Goal: Task Accomplishment & Management: Manage account settings

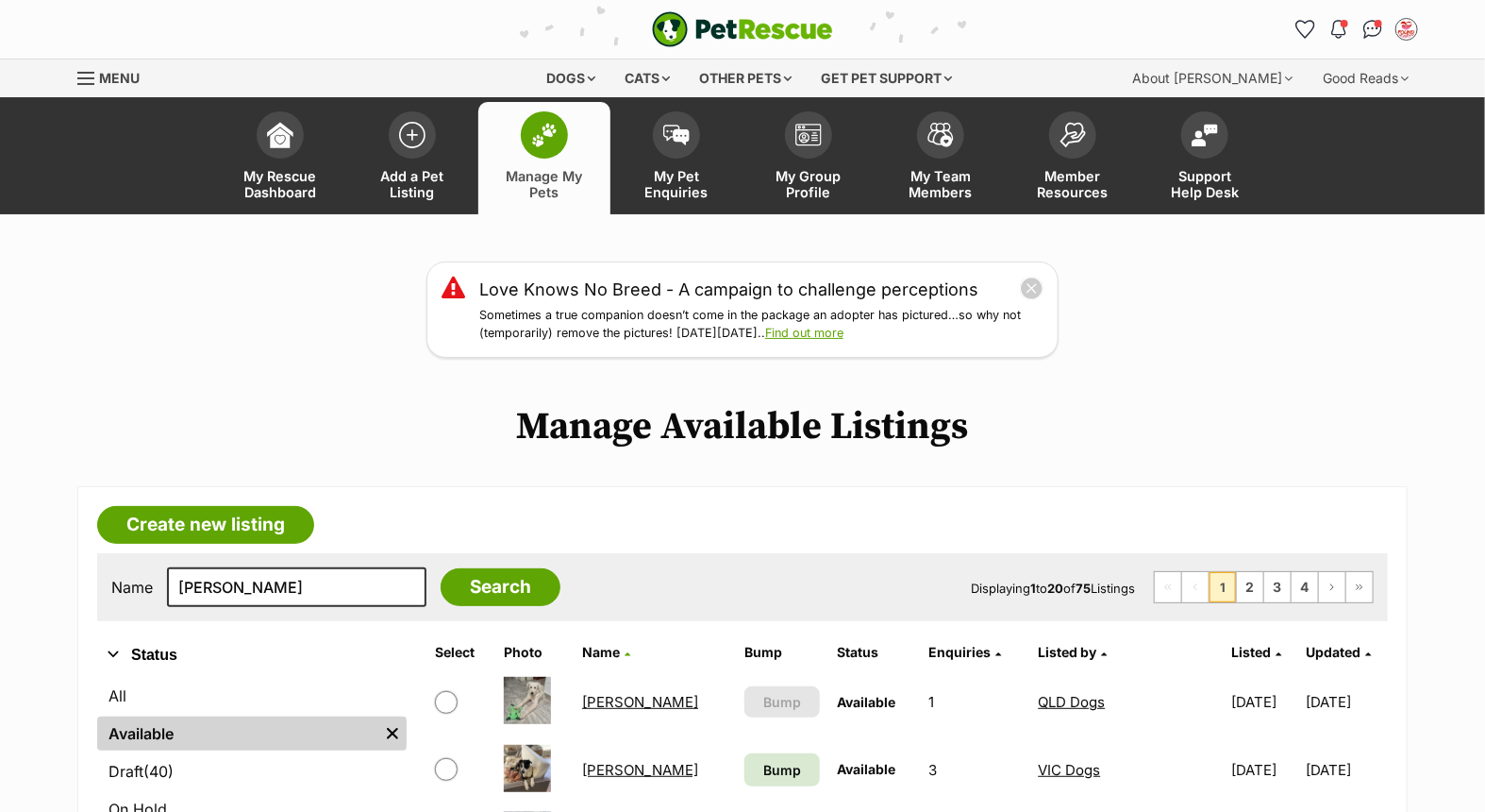
type input "[PERSON_NAME]"
click at [440, 568] on input "Search" at bounding box center [500, 587] width 120 height 38
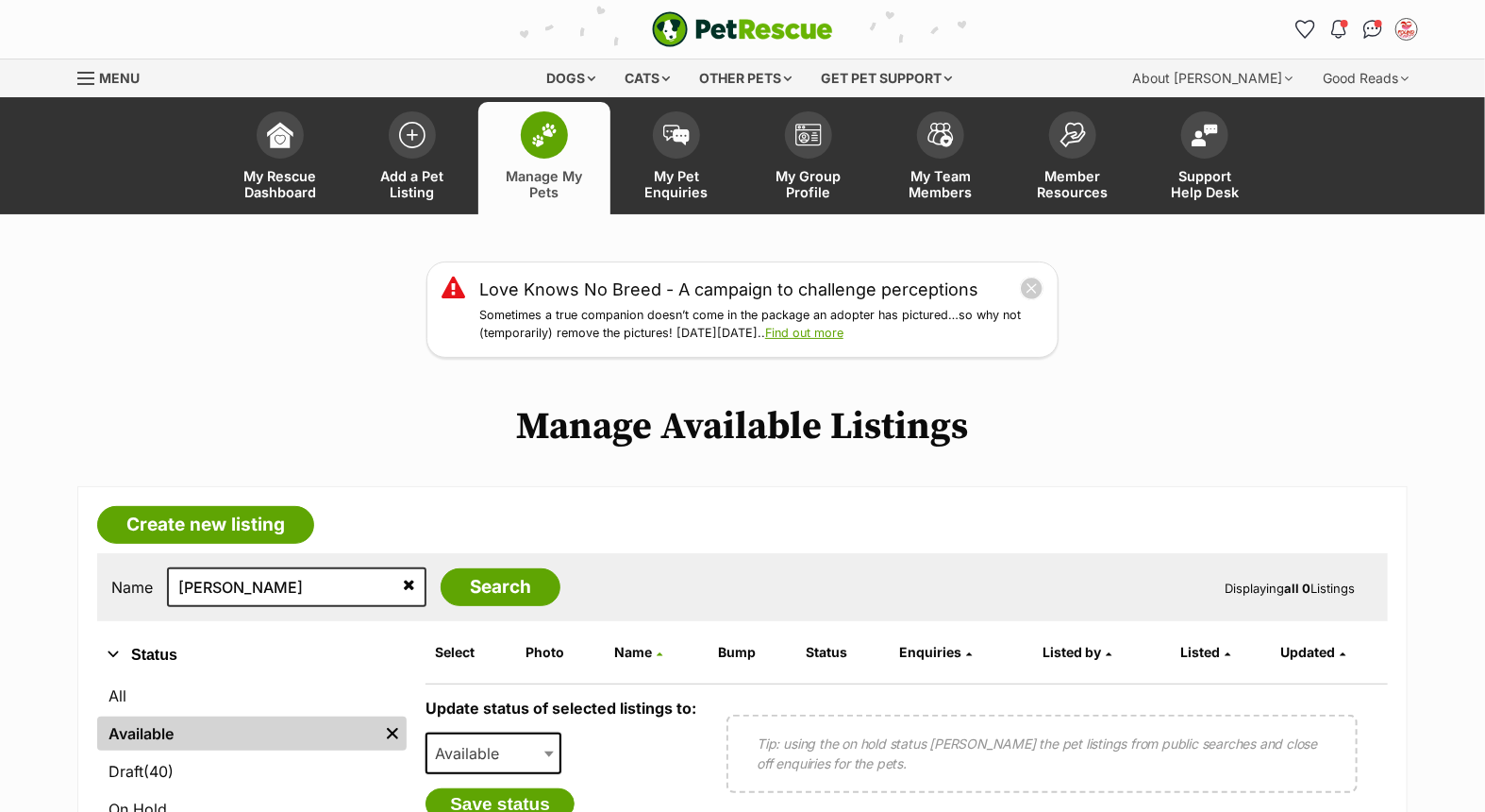
click at [544, 143] on img at bounding box center [544, 135] width 27 height 25
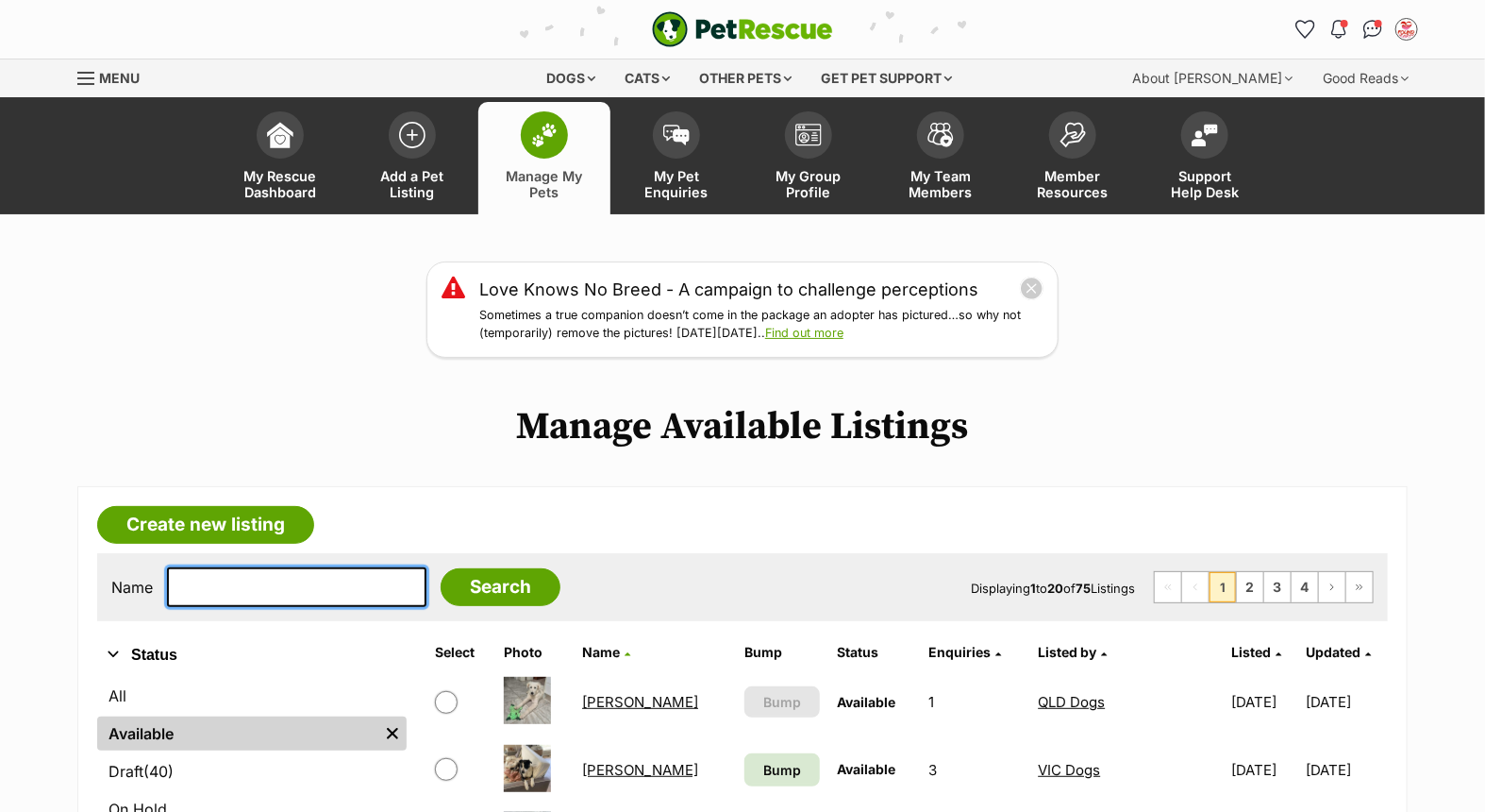
click at [239, 579] on input "text" at bounding box center [296, 587] width 259 height 40
type input "FRANKIE"
click at [440, 568] on input "Search" at bounding box center [500, 587] width 120 height 38
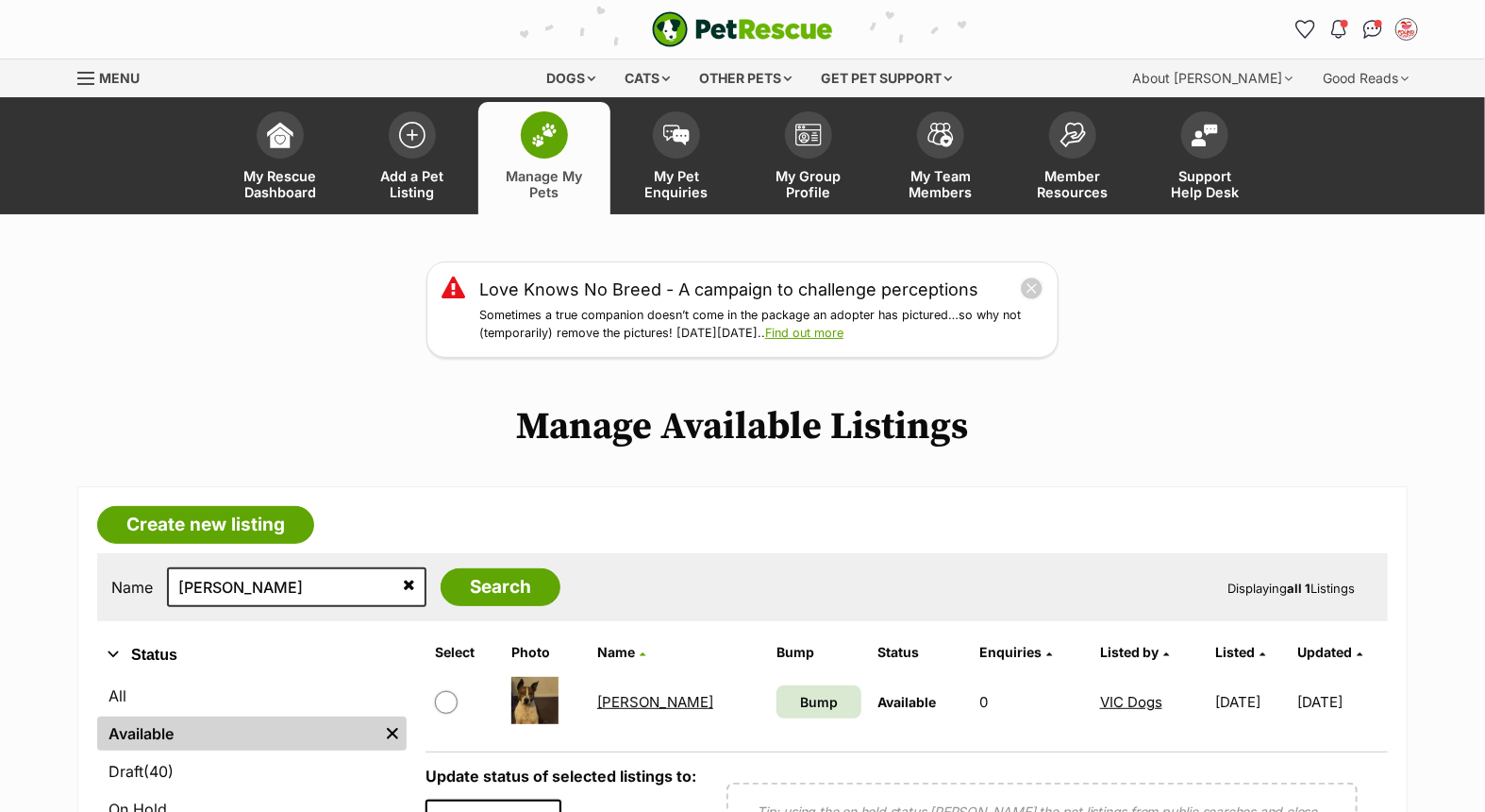
click at [620, 693] on link "Frankie" at bounding box center [656, 701] width 116 height 18
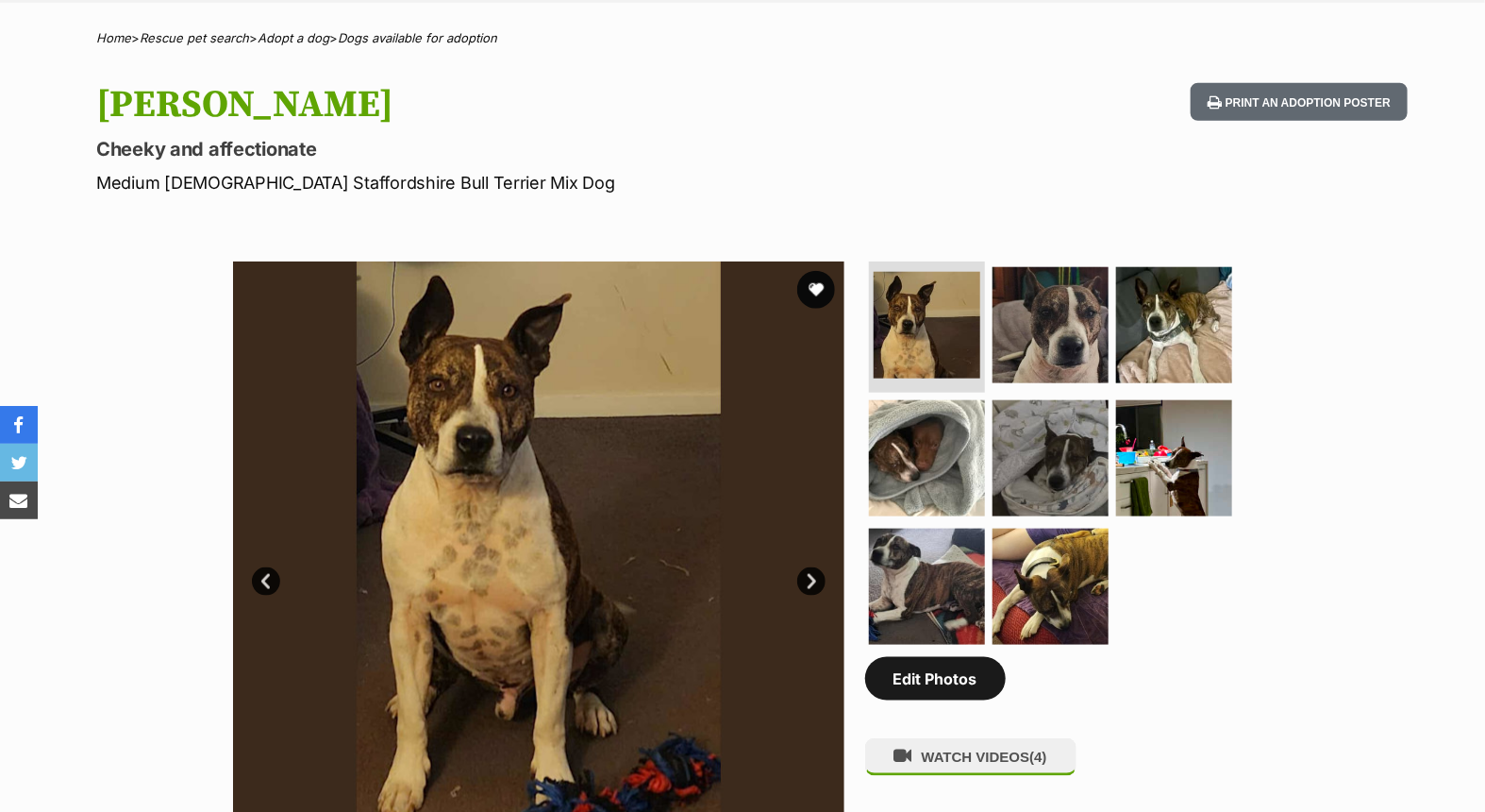
click at [926, 675] on link "Edit Photos" at bounding box center [936, 679] width 141 height 44
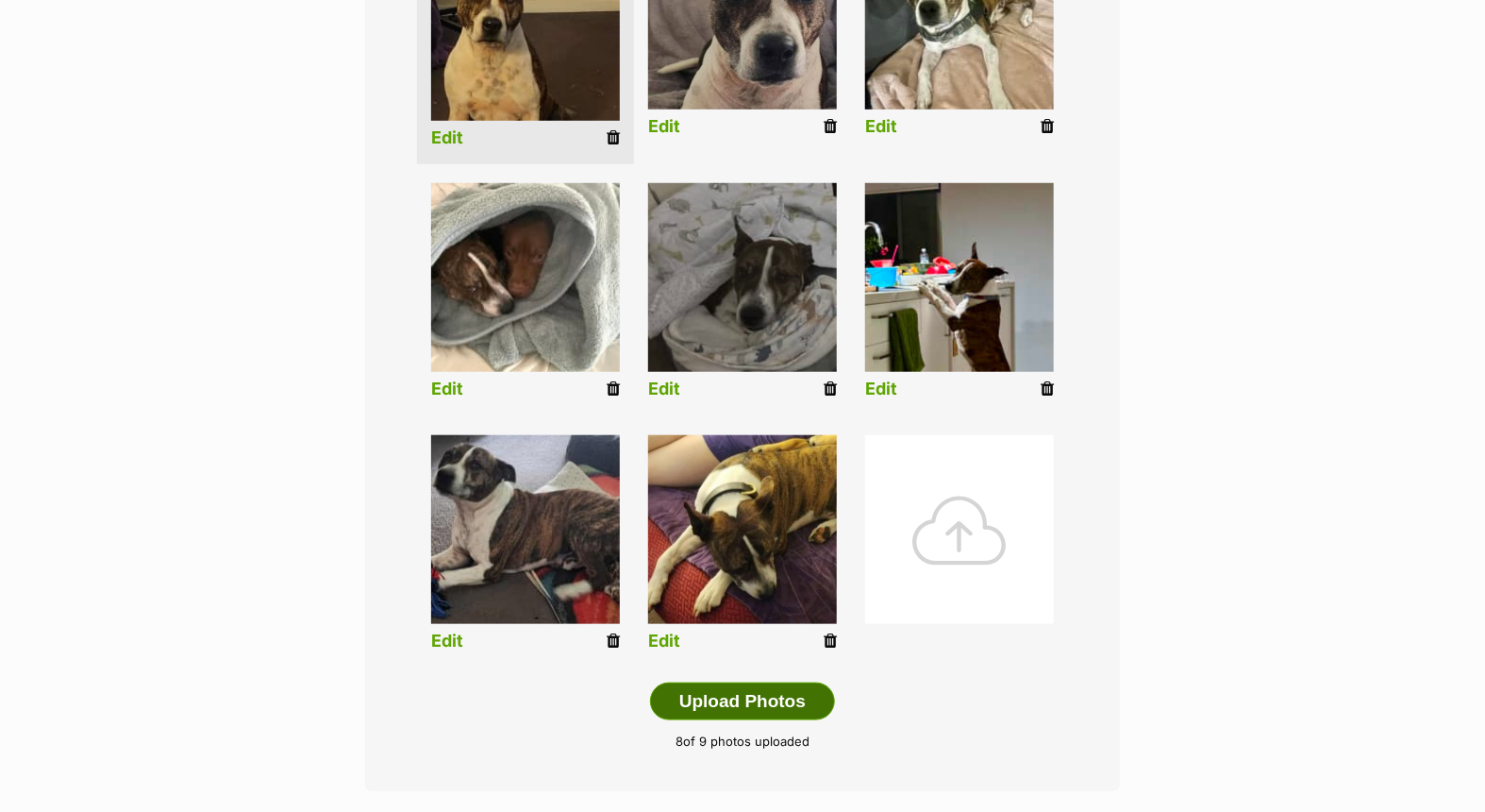
scroll to position [628, 0]
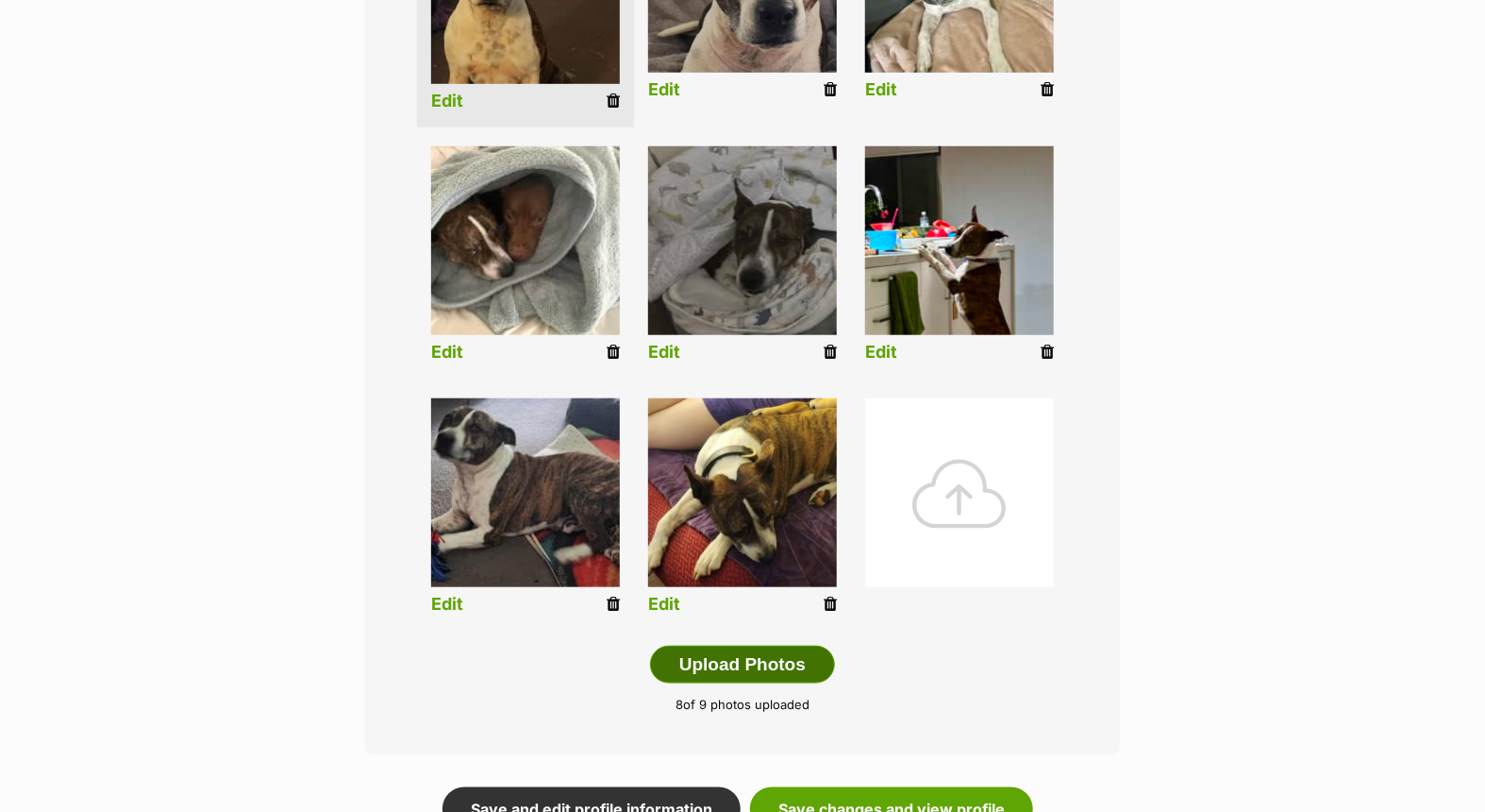
click at [730, 654] on button "Upload Photos" at bounding box center [742, 664] width 185 height 38
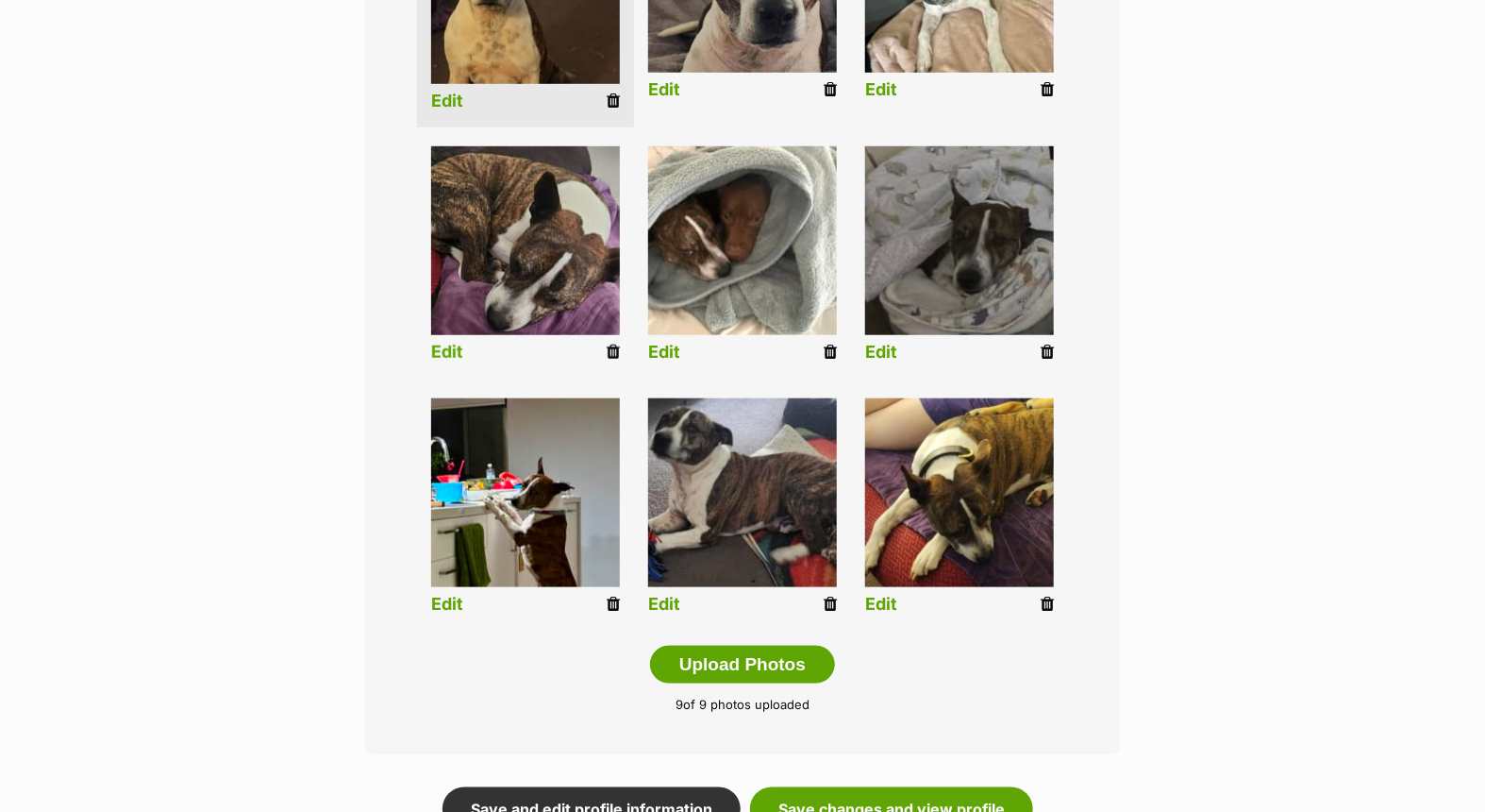
scroll to position [618, 0]
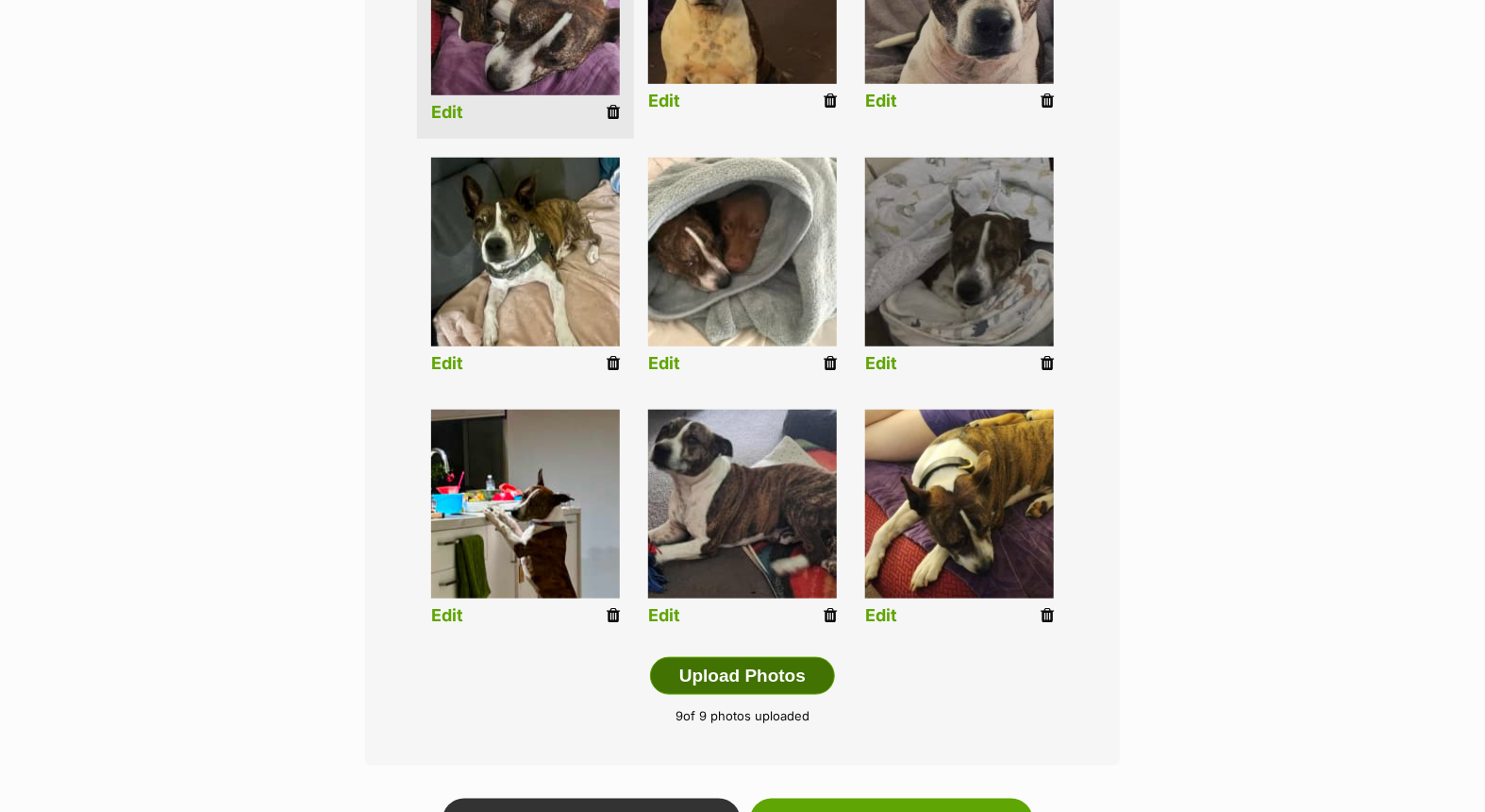
click at [716, 674] on button "Upload Photos" at bounding box center [742, 676] width 185 height 38
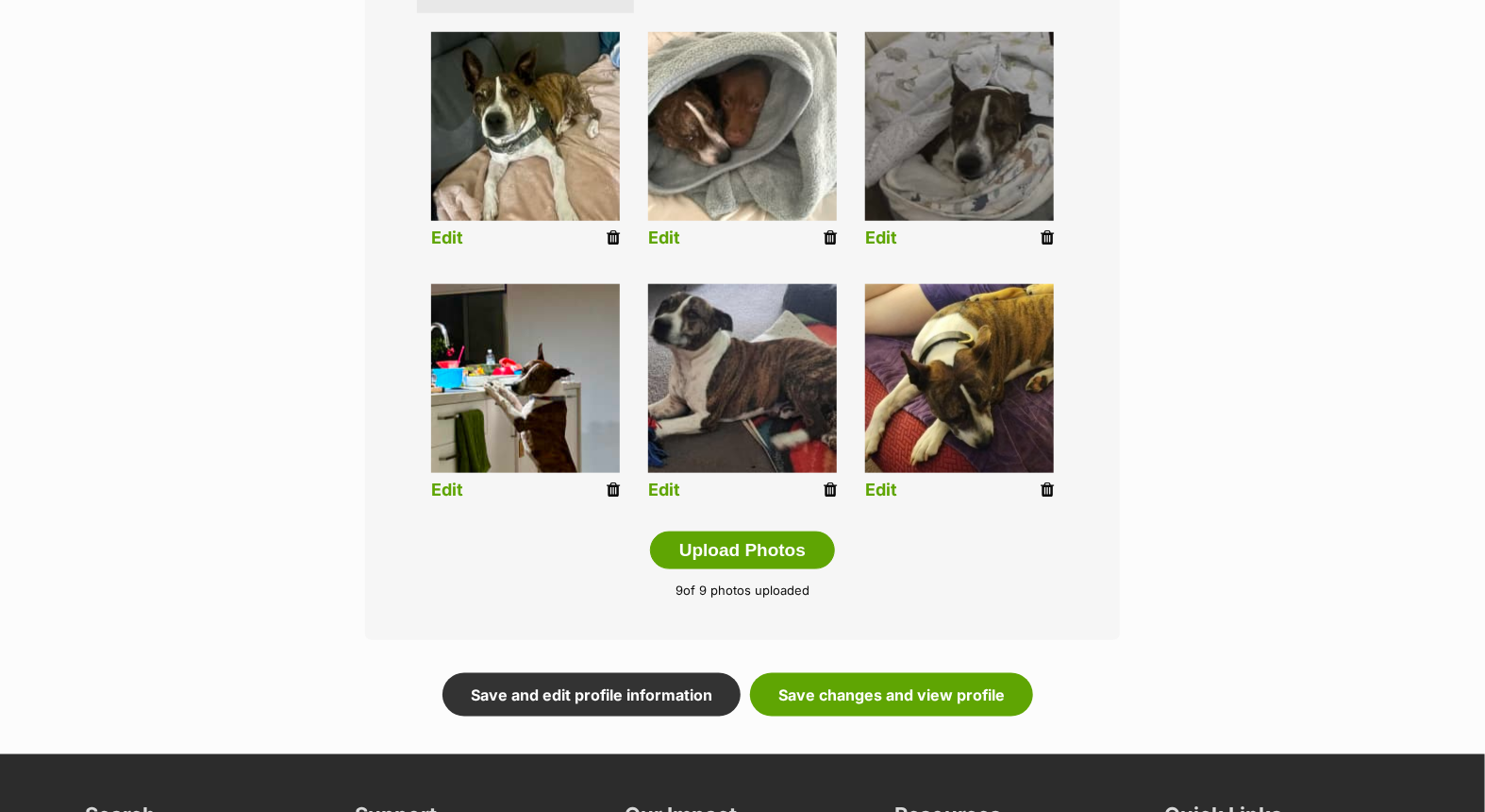
scroll to position [931, 0]
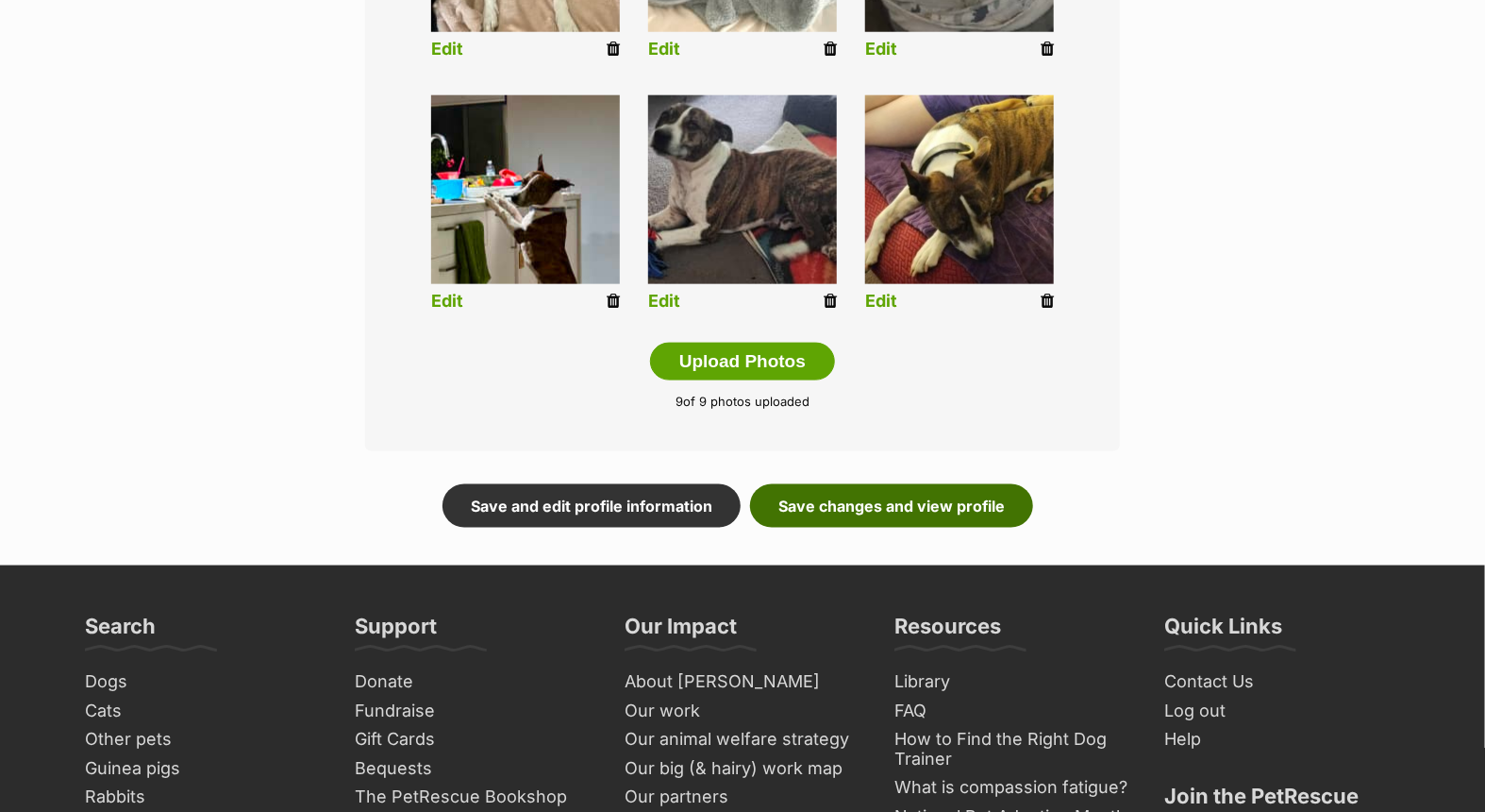
click at [873, 506] on link "Save changes and view profile" at bounding box center [891, 506] width 283 height 44
